Goal: Subscribe to service/newsletter

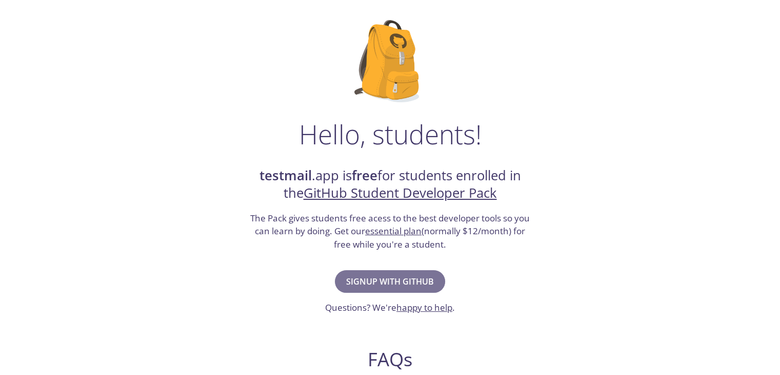
click at [396, 274] on span "Signup with GitHub" at bounding box center [390, 281] width 88 height 14
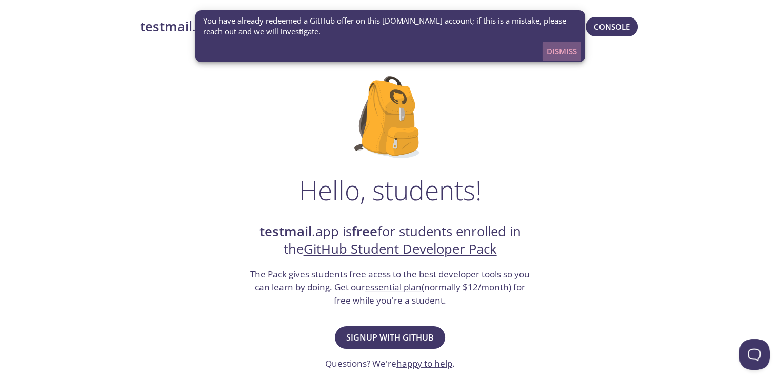
click at [566, 54] on span "Dismiss" at bounding box center [562, 51] width 30 height 13
